Goal: Information Seeking & Learning: Learn about a topic

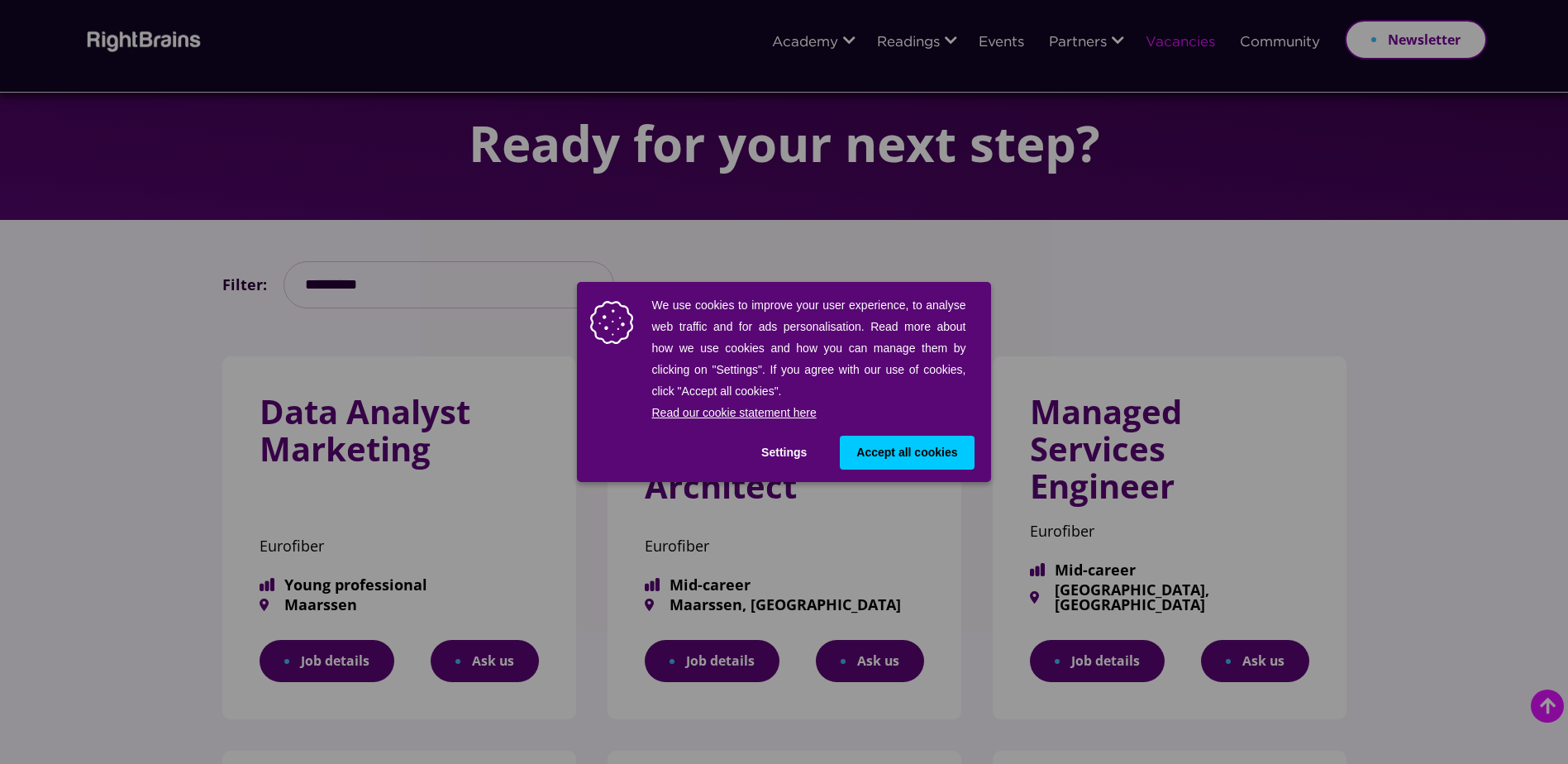
scroll to position [166, 0]
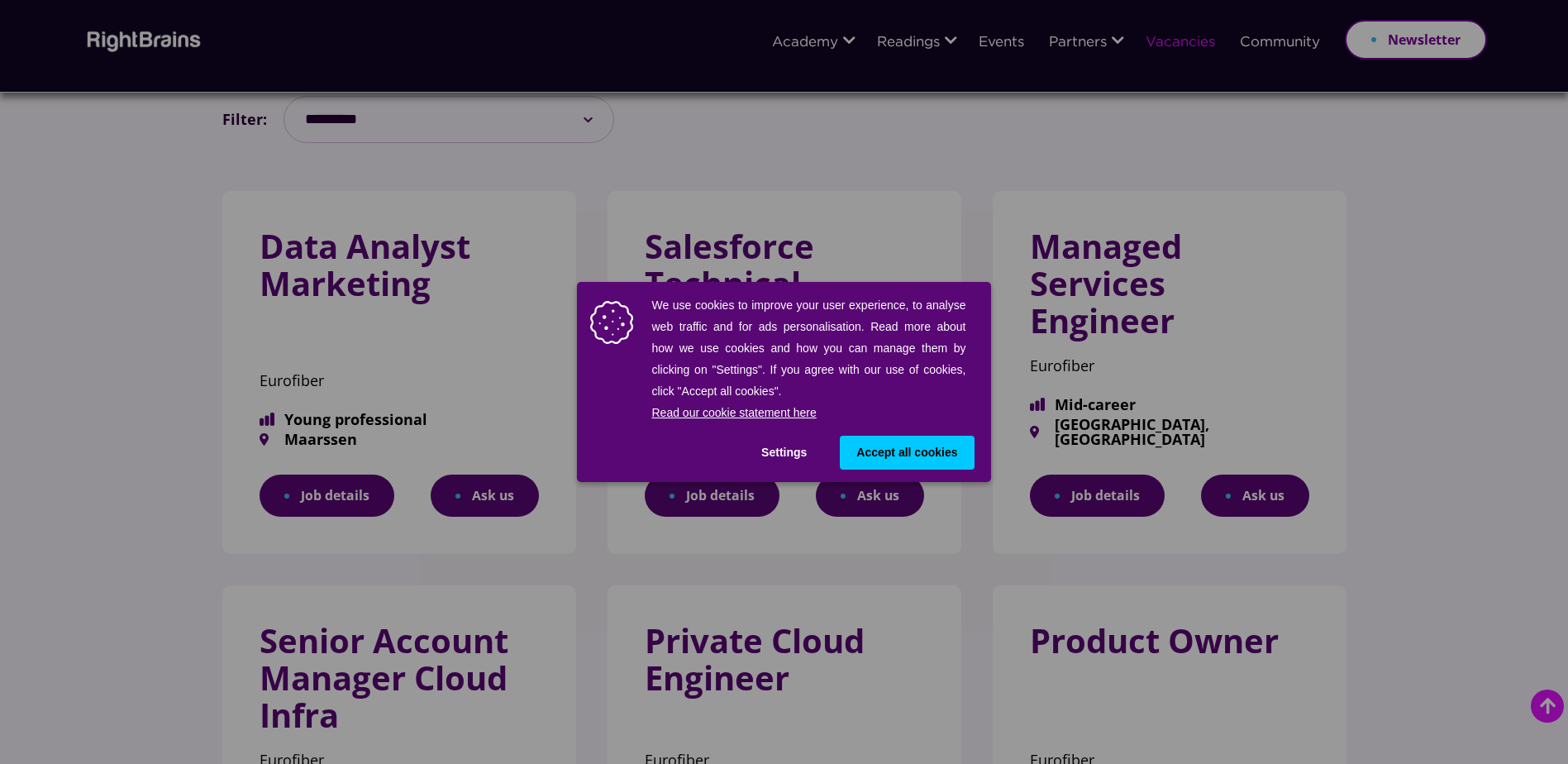
click at [794, 454] on button "Settings" at bounding box center [784, 453] width 78 height 34
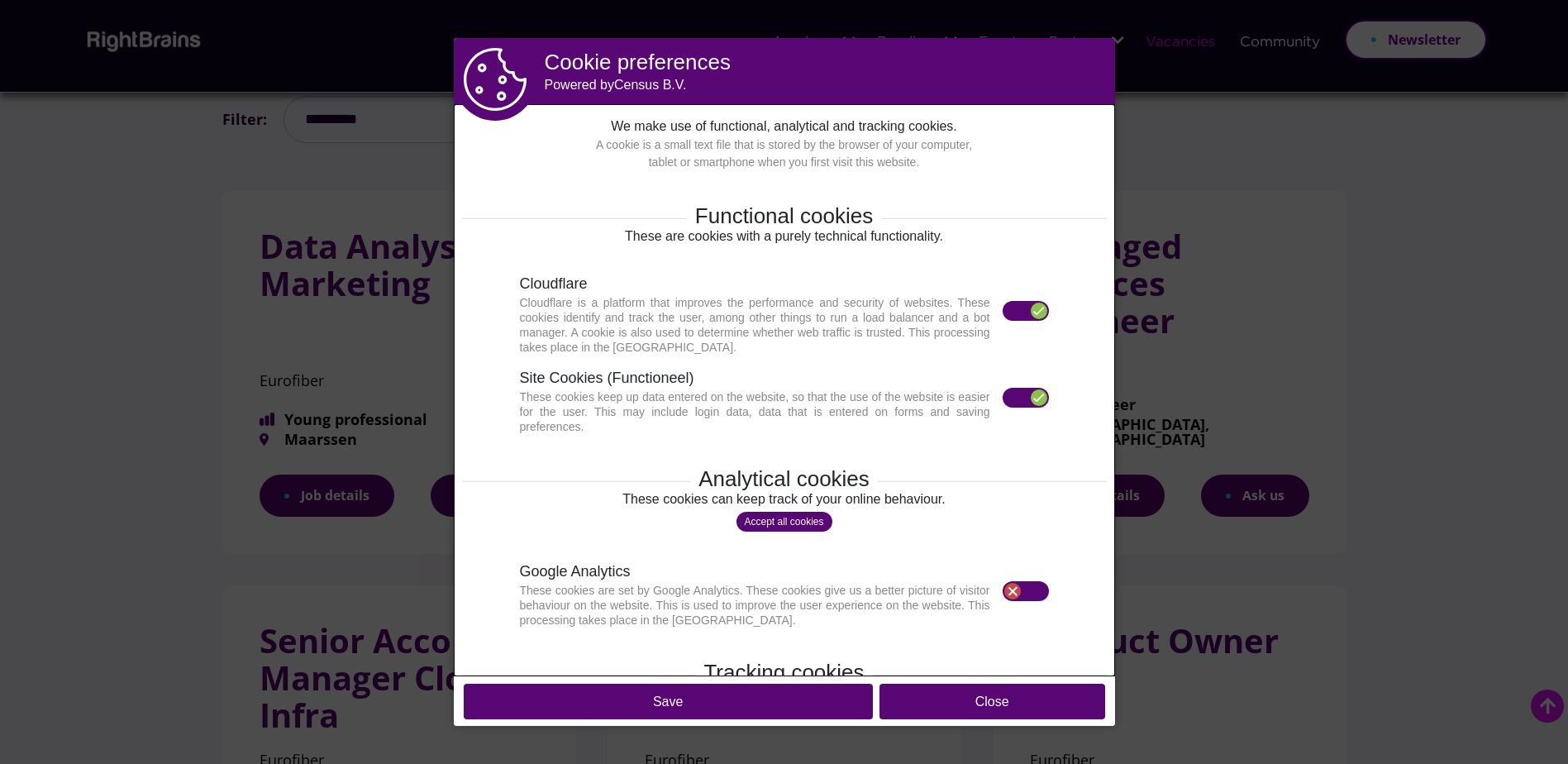
click at [913, 700] on button "Close" at bounding box center [992, 702] width 225 height 36
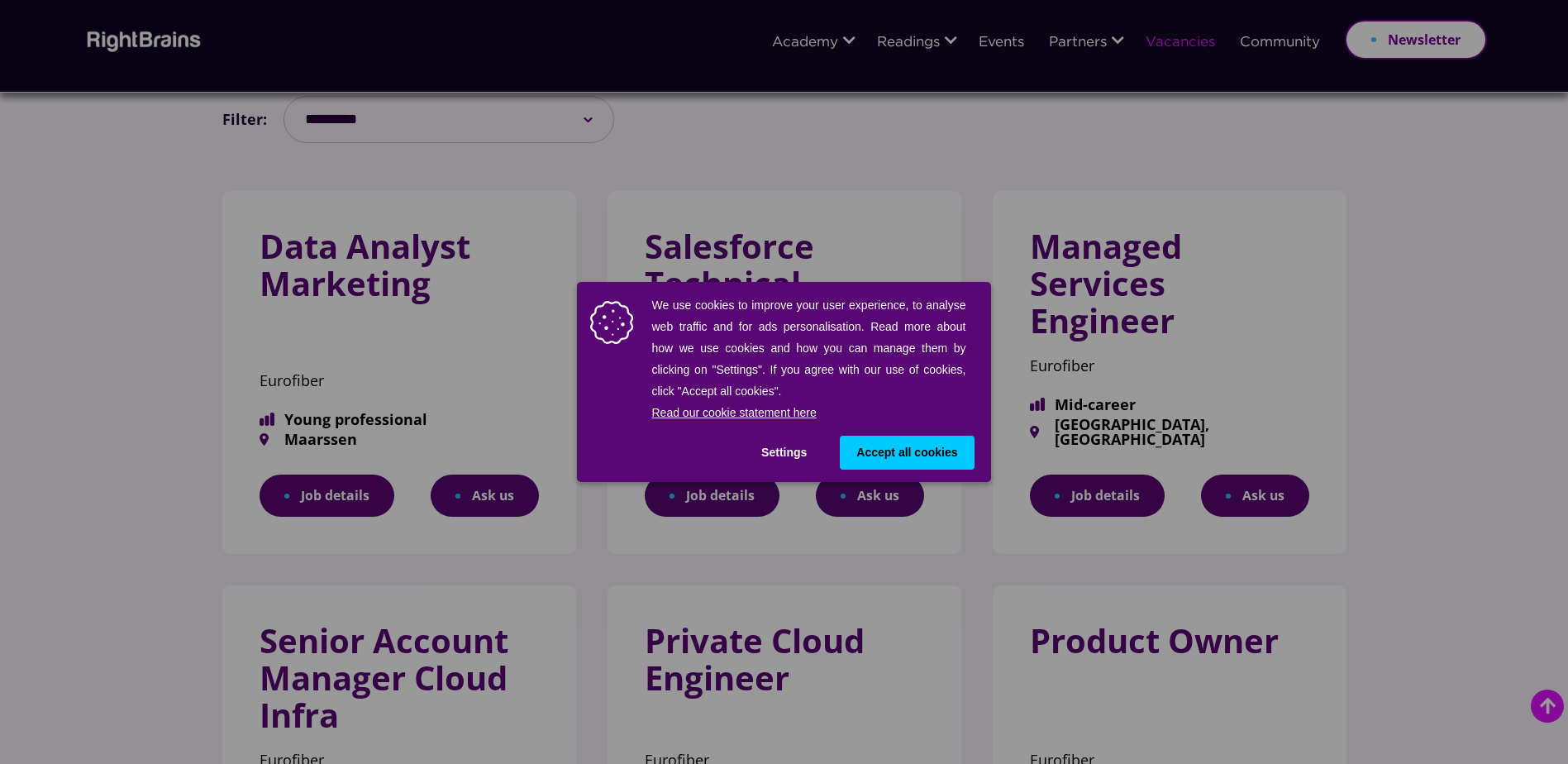
click at [789, 455] on button "Settings" at bounding box center [784, 453] width 78 height 34
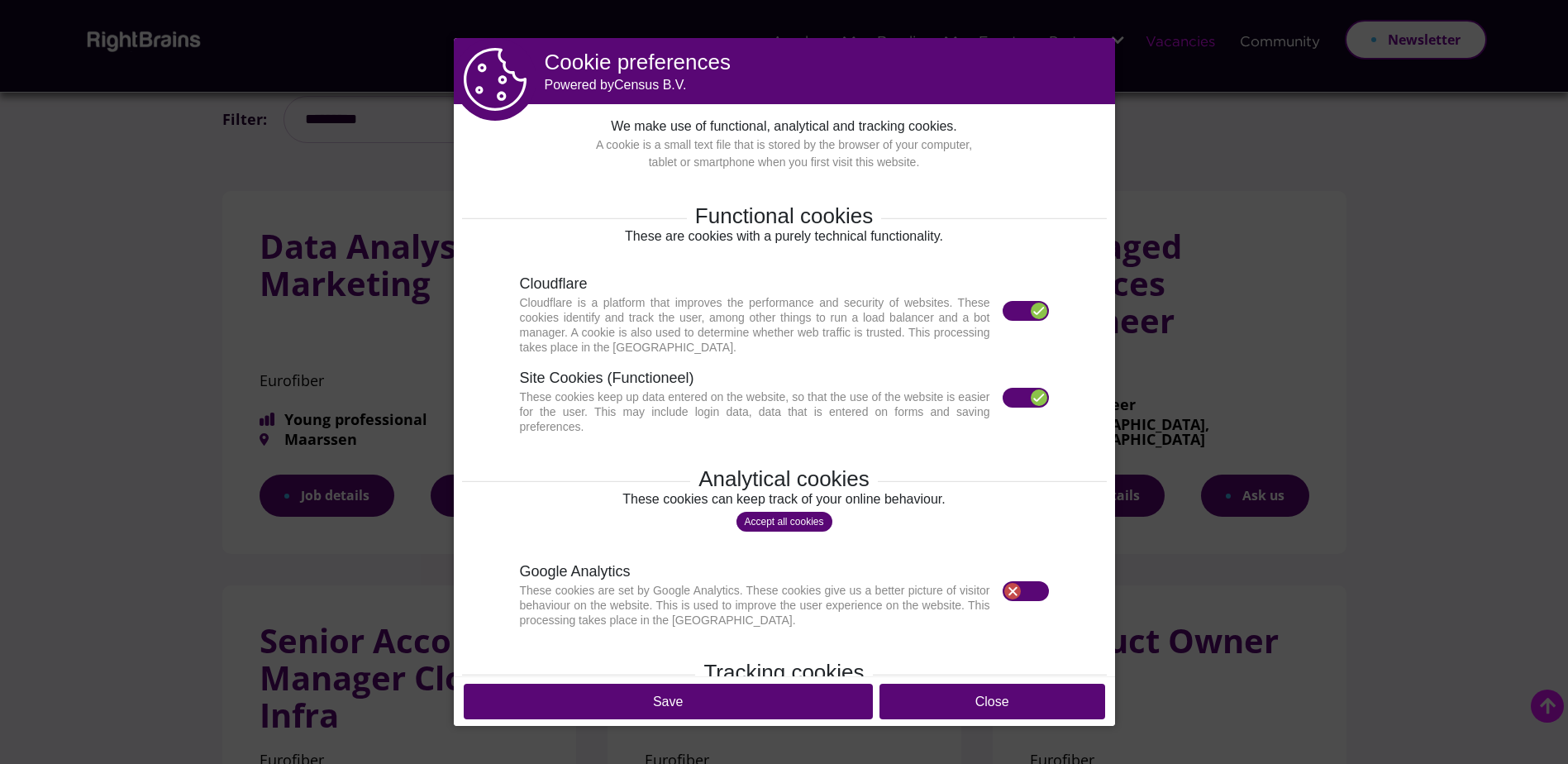
drag, startPoint x: 795, startPoint y: 708, endPoint x: 824, endPoint y: 695, distance: 31.8
click at [794, 708] on button "Save" at bounding box center [668, 702] width 409 height 36
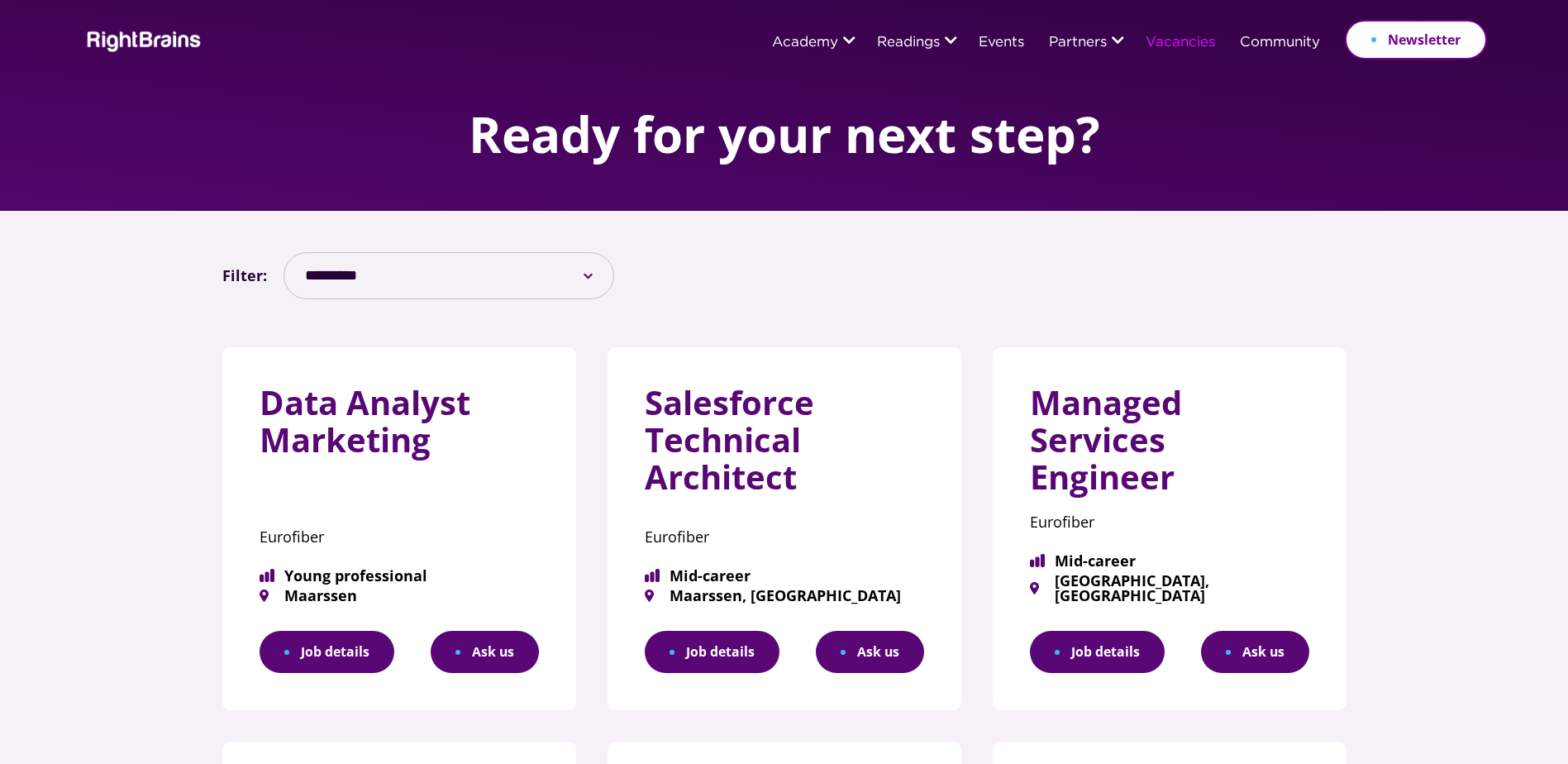
scroll to position [0, 0]
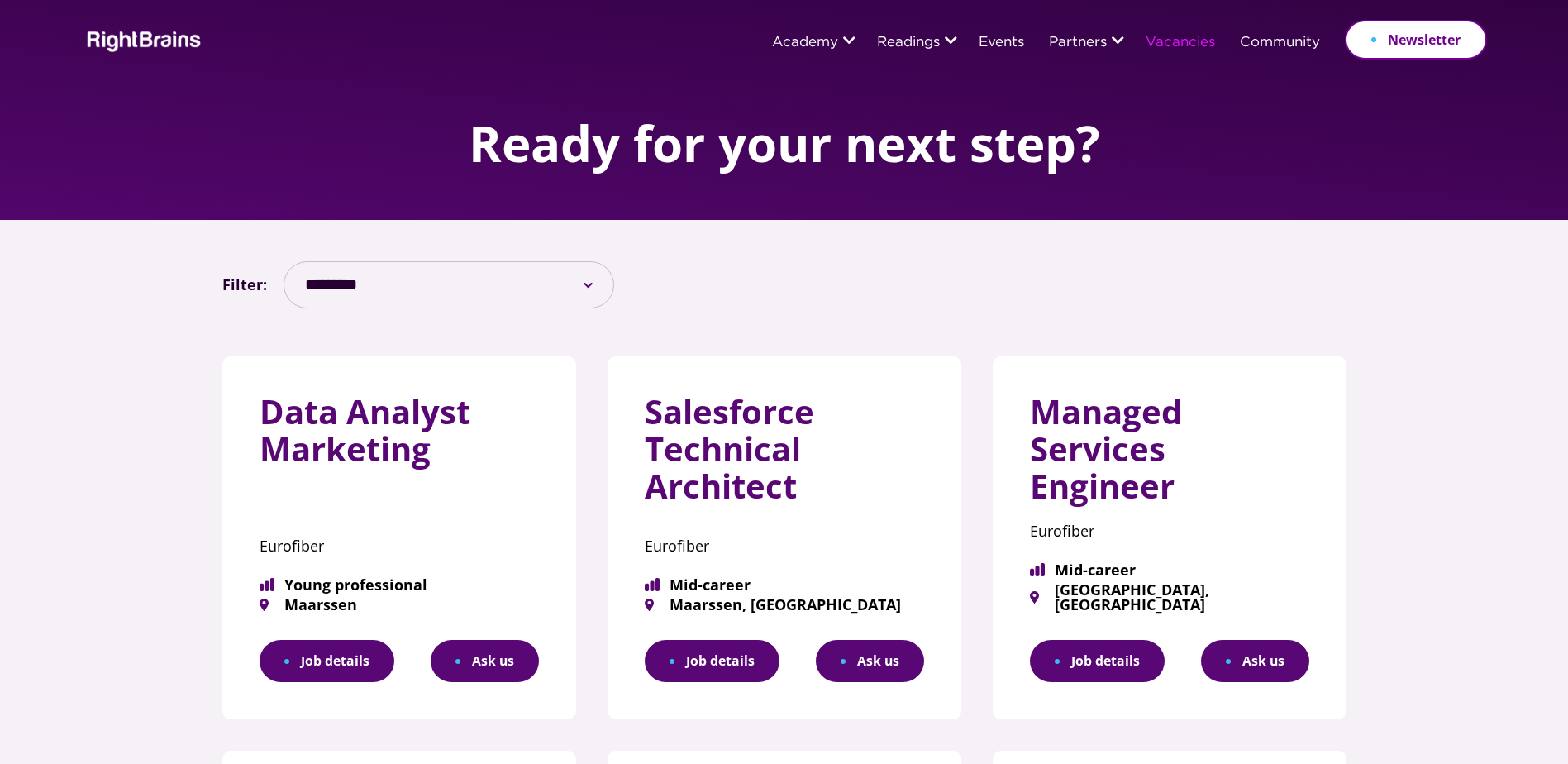
click at [347, 655] on link "Job details" at bounding box center [327, 661] width 135 height 42
click at [848, 657] on button "Ask us" at bounding box center [870, 661] width 108 height 42
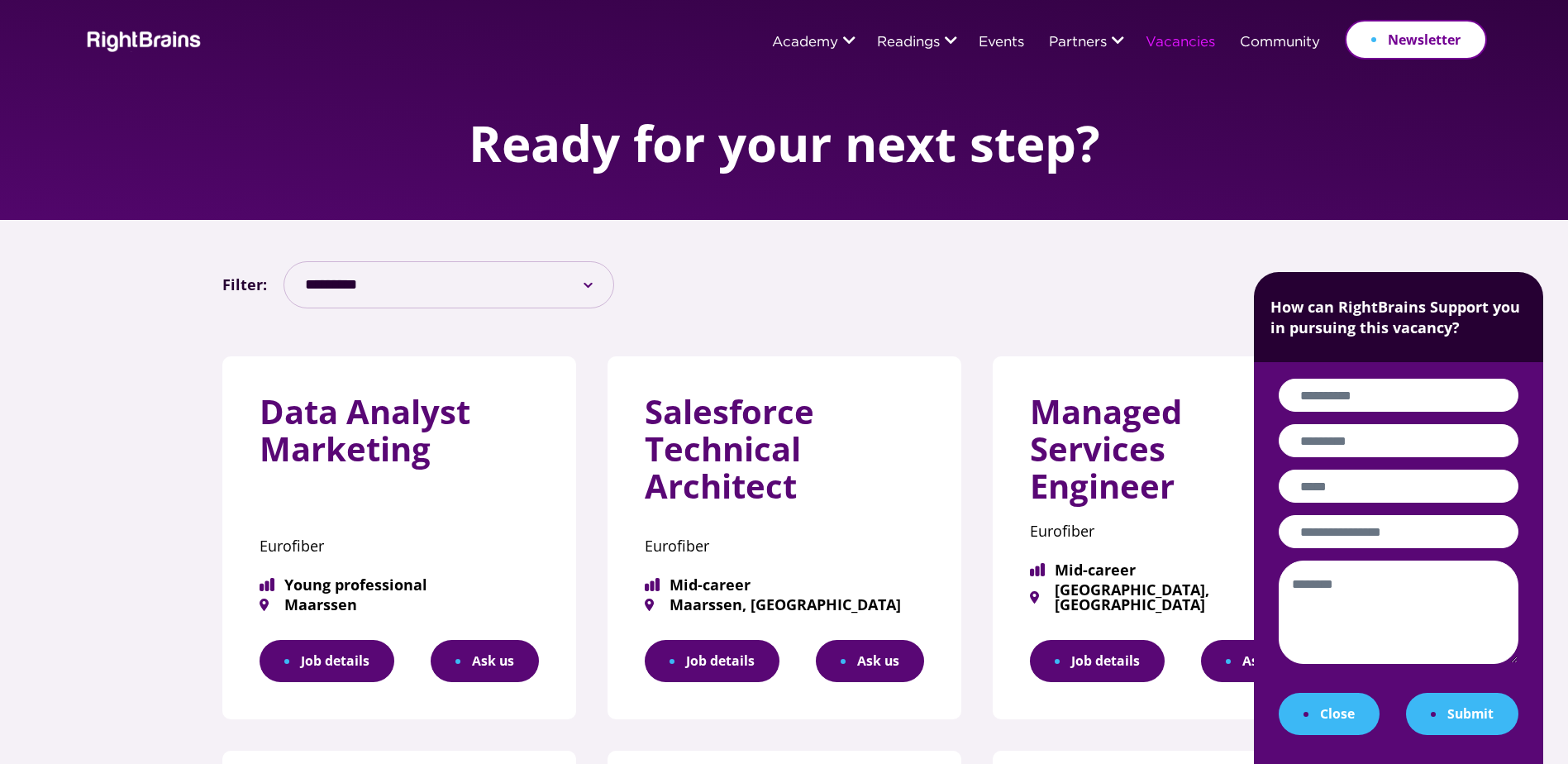
click at [852, 299] on div "**********" at bounding box center [784, 285] width 1124 height 47
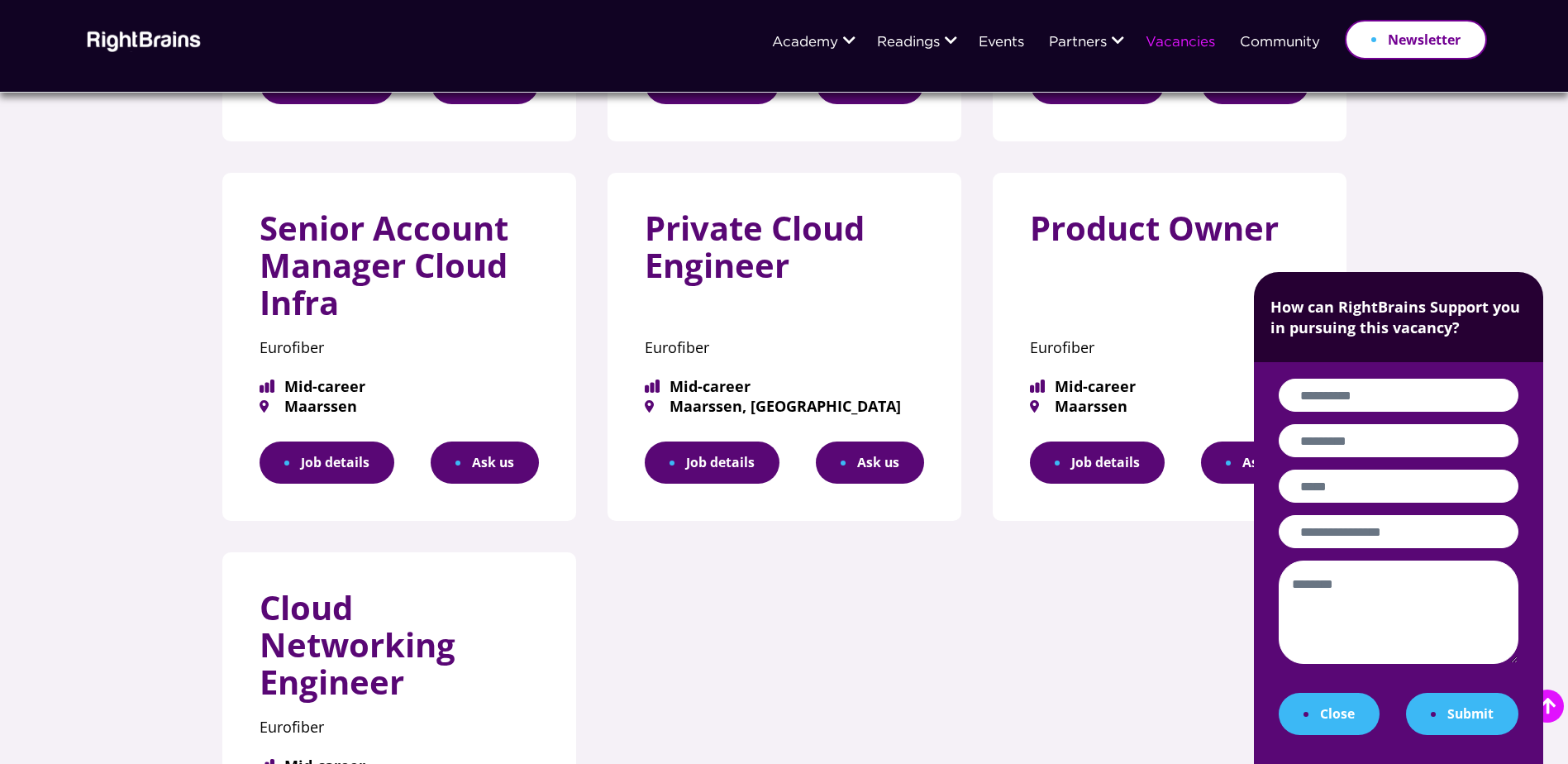
scroll to position [578, 0]
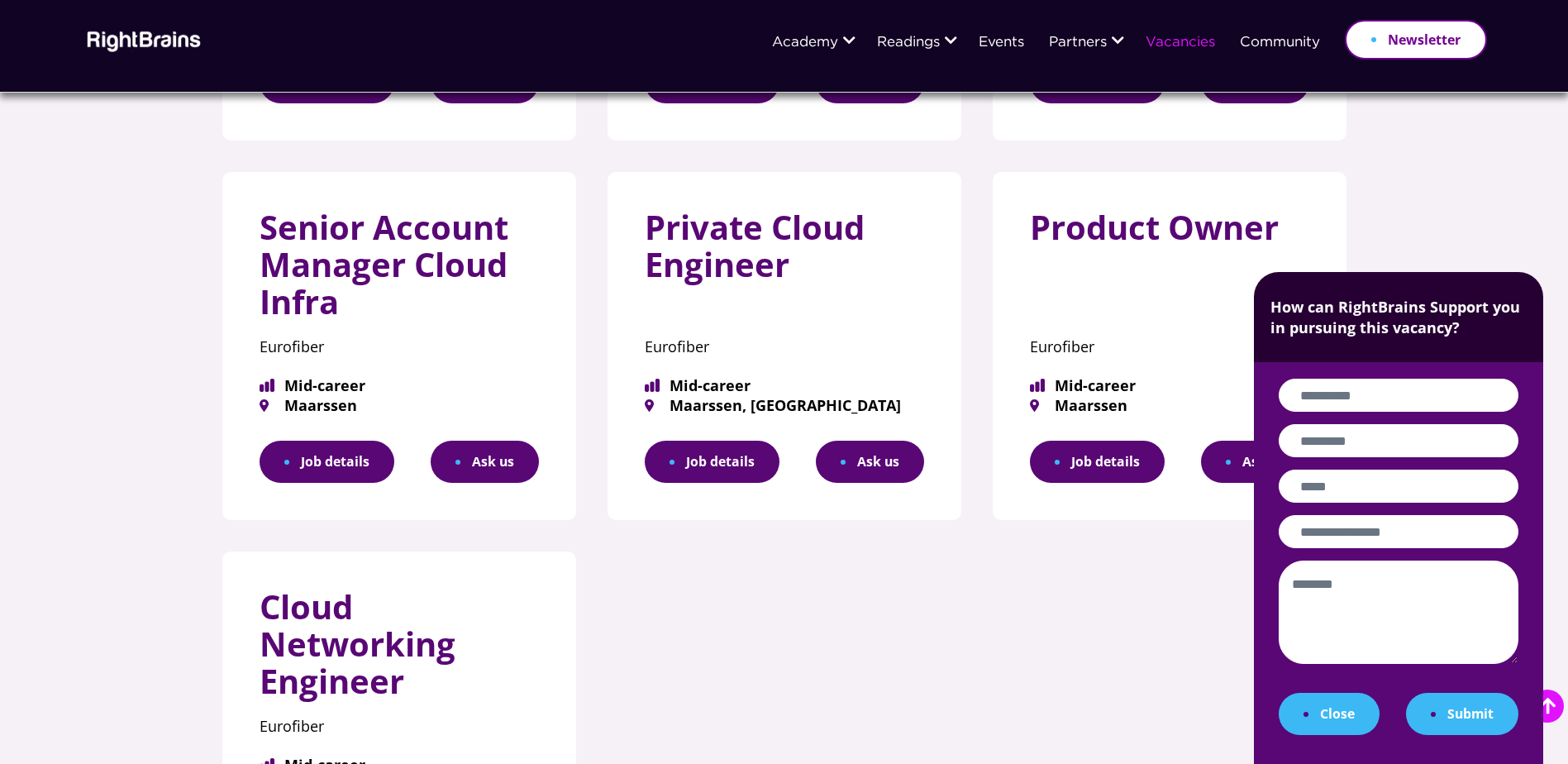
click at [319, 445] on link "Job details" at bounding box center [327, 462] width 135 height 42
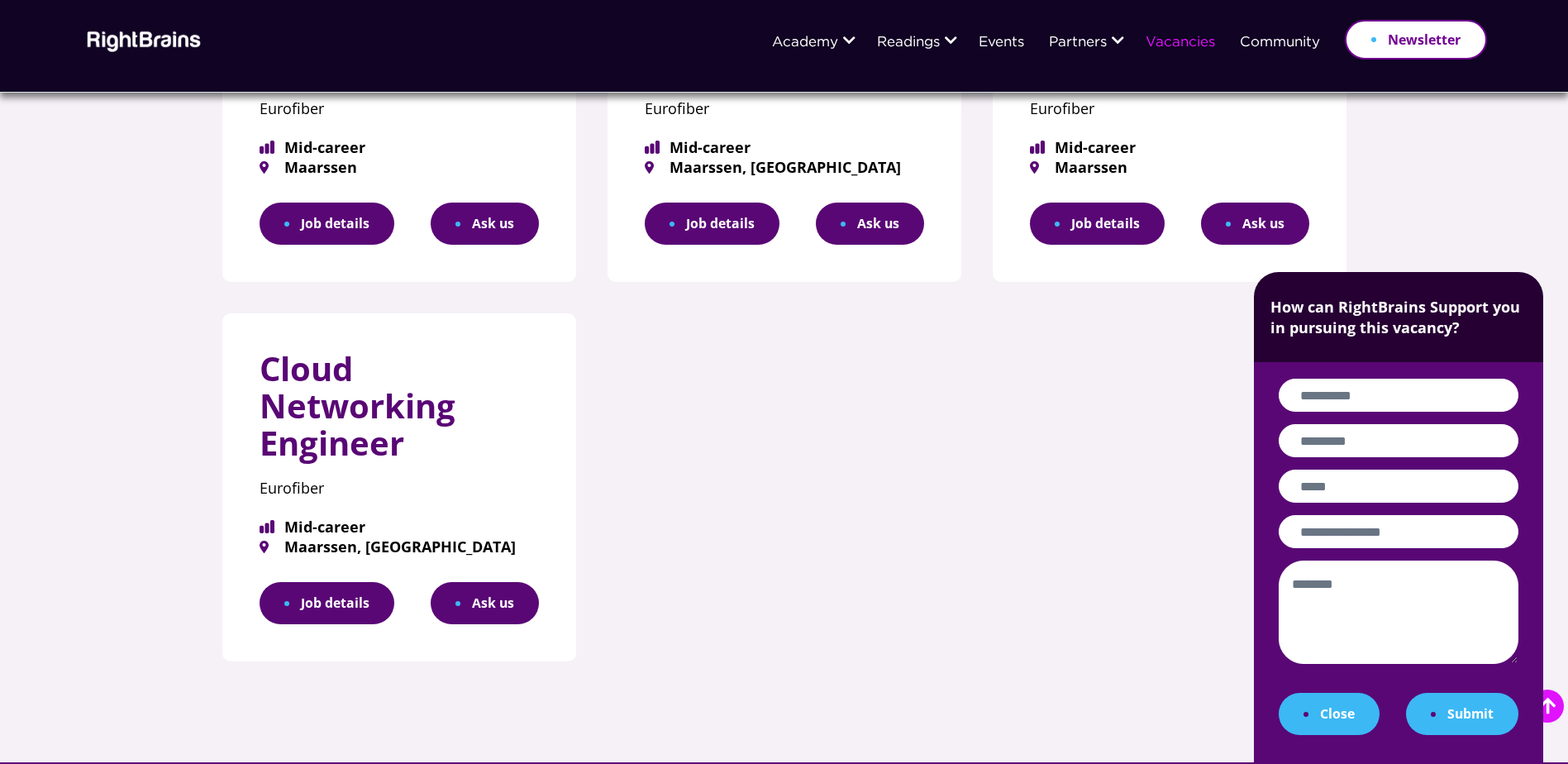
scroll to position [826, 0]
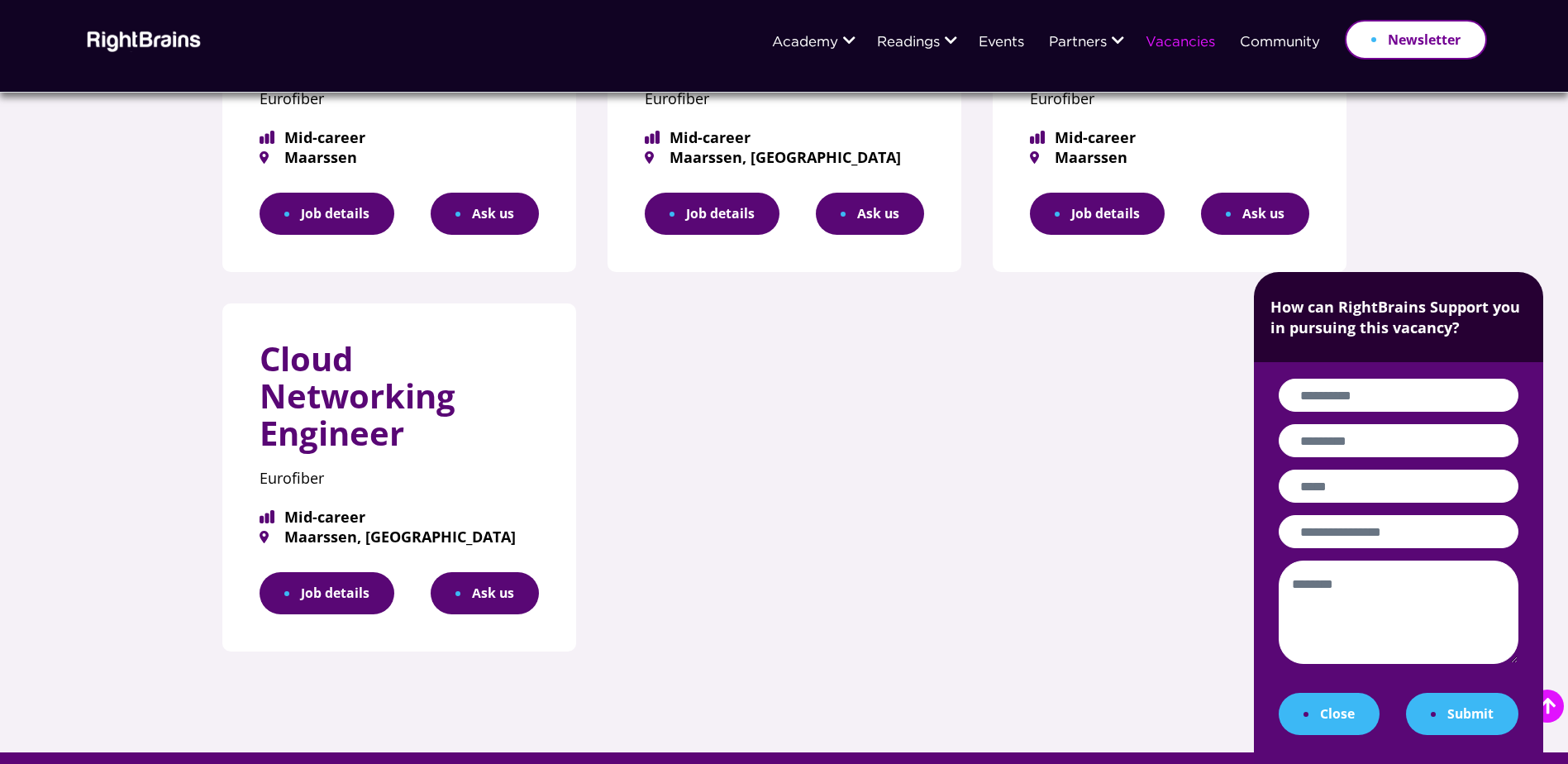
click at [304, 587] on link "Job details" at bounding box center [327, 593] width 135 height 42
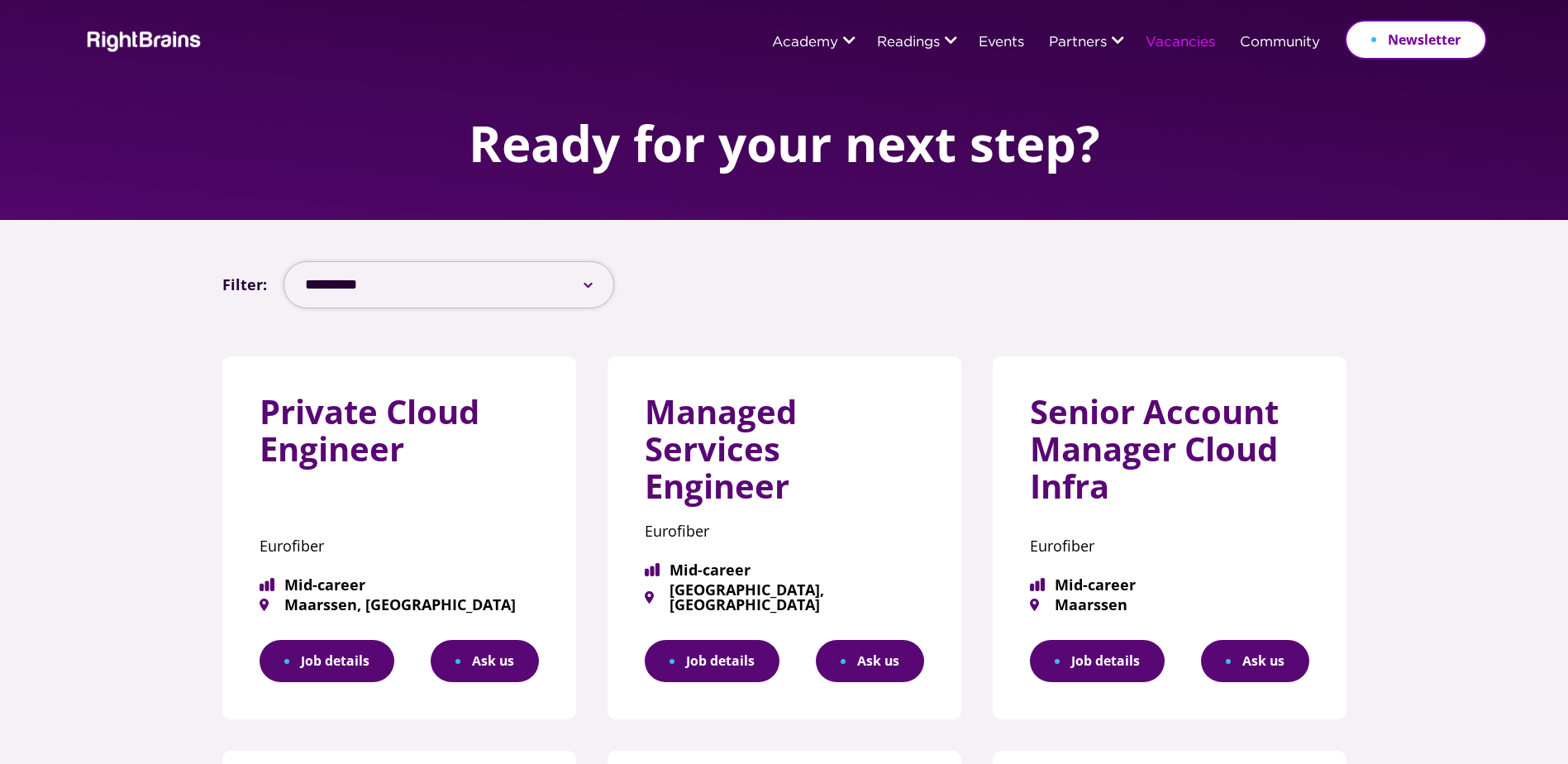
click at [581, 285] on select "**********" at bounding box center [448, 285] width 330 height 47
click at [897, 288] on div "**********" at bounding box center [784, 285] width 1124 height 47
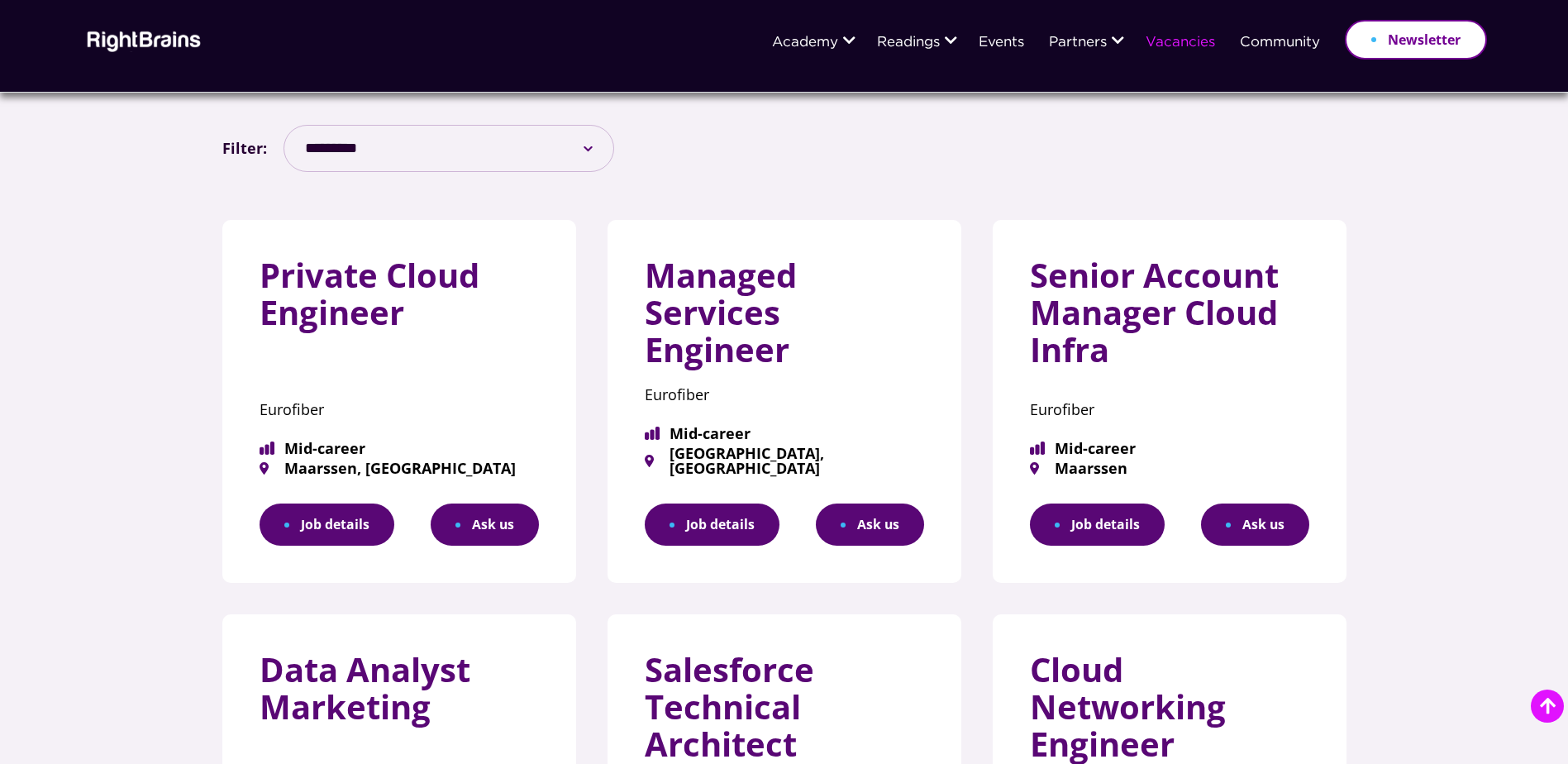
scroll to position [166, 0]
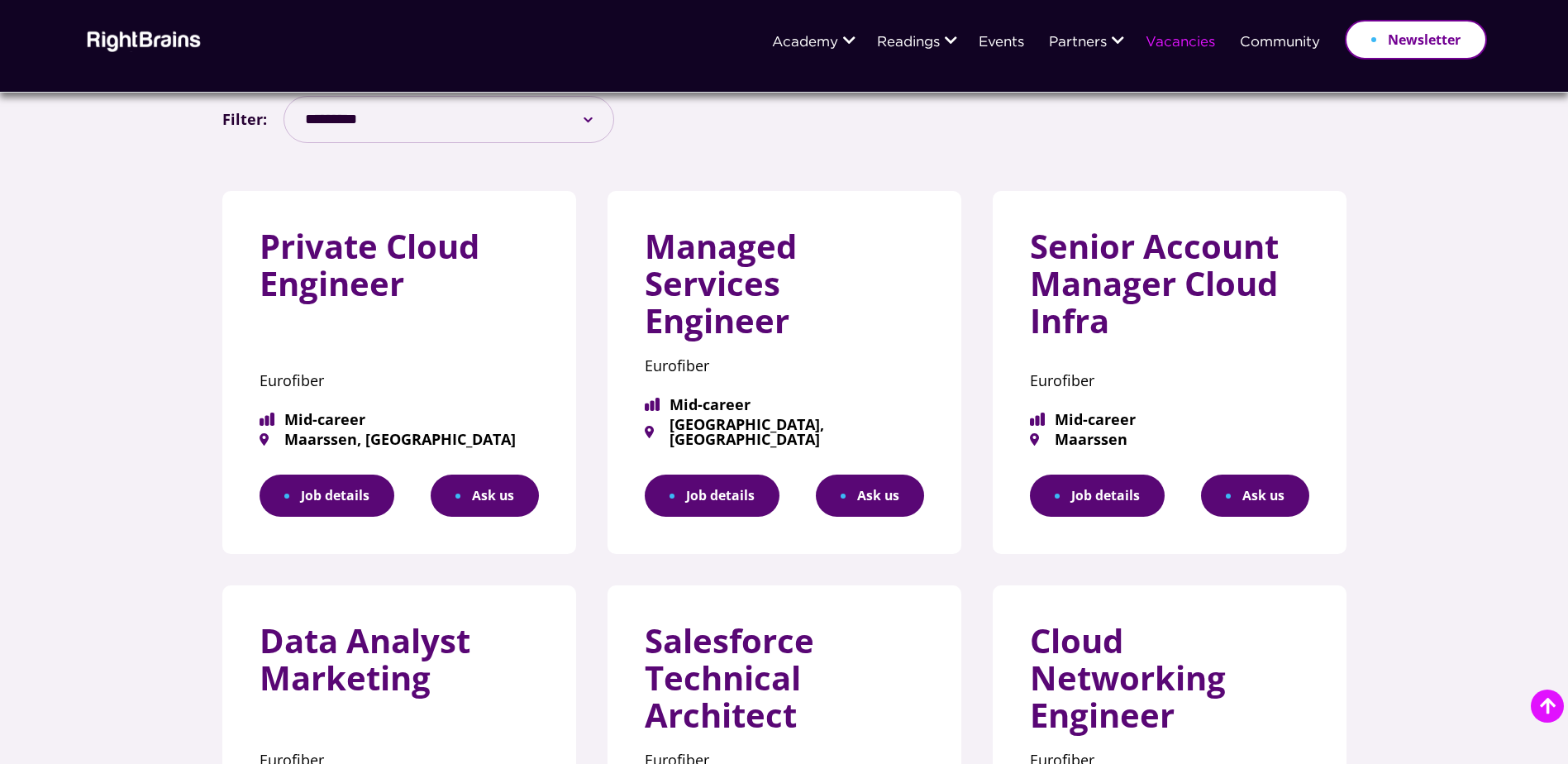
click at [711, 474] on link "Job details" at bounding box center [712, 495] width 135 height 42
click at [1120, 475] on link "Job details" at bounding box center [1097, 495] width 135 height 42
